Goal: Information Seeking & Learning: Learn about a topic

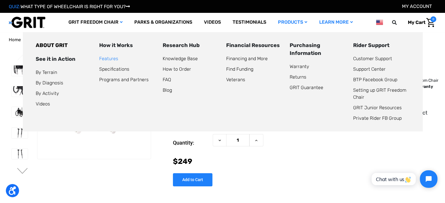
click at [111, 61] on link "Features" at bounding box center [108, 59] width 19 height 6
click at [109, 58] on link "Features" at bounding box center [108, 59] width 19 height 6
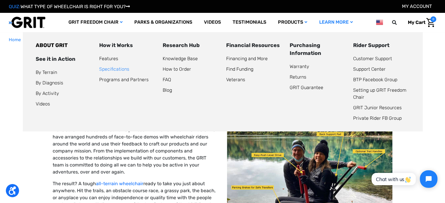
click at [108, 71] on link "Specifications" at bounding box center [114, 69] width 30 height 6
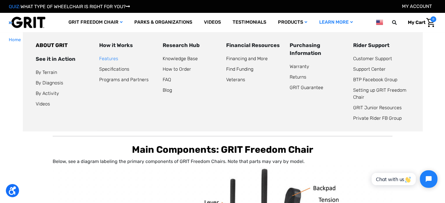
click at [107, 59] on link "Features" at bounding box center [108, 59] width 19 height 6
